Goal: Task Accomplishment & Management: Use online tool/utility

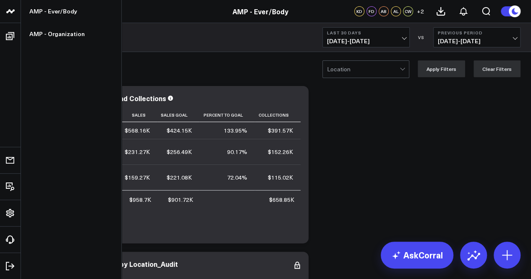
click at [12, 10] on icon at bounding box center [10, 11] width 10 height 10
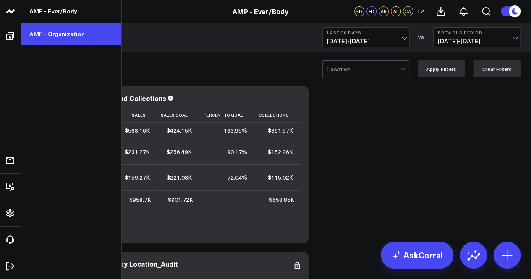
click at [50, 37] on link "AMP - Organization" at bounding box center [71, 34] width 100 height 23
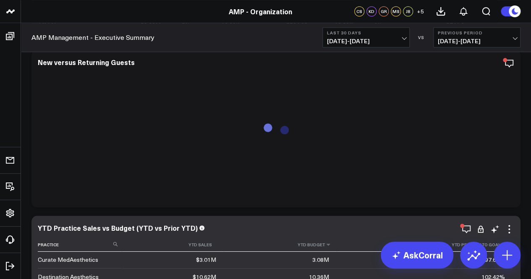
scroll to position [80, 0]
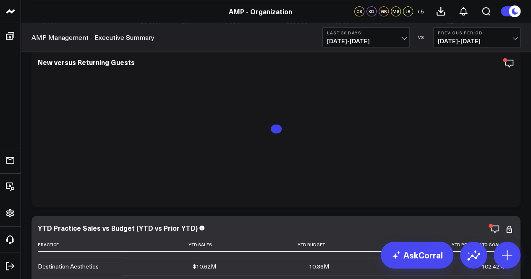
click at [402, 40] on span "08/28/25 - 09/26/25" at bounding box center [366, 41] width 78 height 7
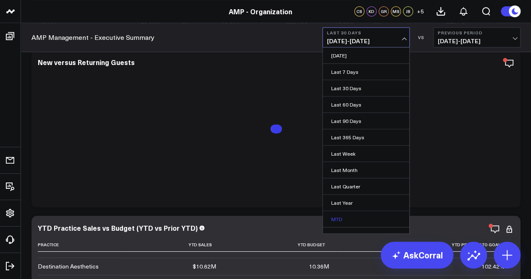
click at [351, 217] on link "MTD" at bounding box center [366, 219] width 86 height 16
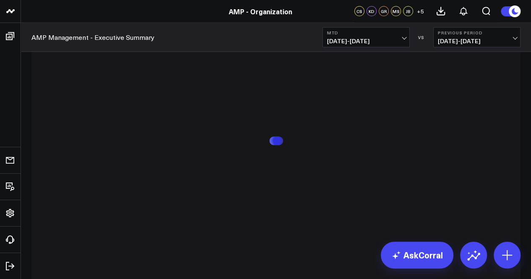
scroll to position [983, 0]
